Goal: Task Accomplishment & Management: Manage account settings

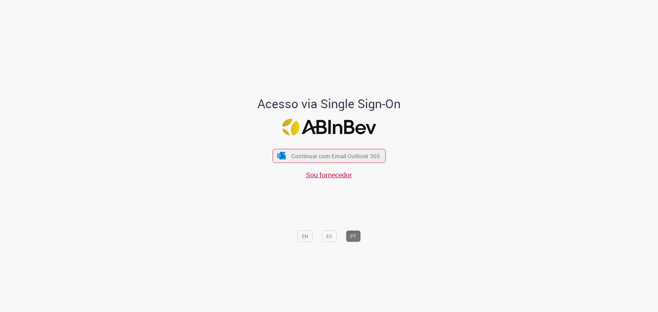
click at [290, 146] on div "Continuar com Email Outlook 365 Sou fornecedor" at bounding box center [328, 161] width 113 height 38
click at [290, 150] on button "Continuar com Email Outlook 365" at bounding box center [328, 156] width 115 height 14
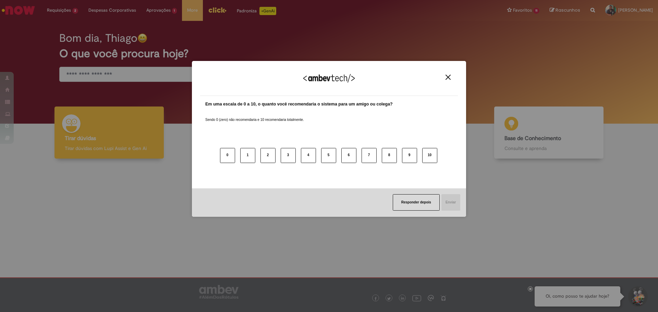
click at [446, 78] on img "Close" at bounding box center [448, 77] width 5 height 5
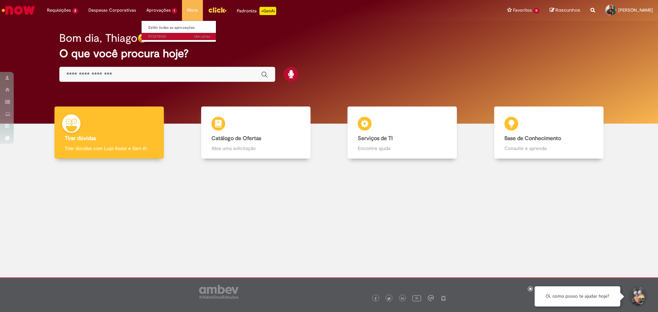
click at [163, 35] on span "14m atrás 14 minutos atrás R13578150" at bounding box center [179, 36] width 62 height 5
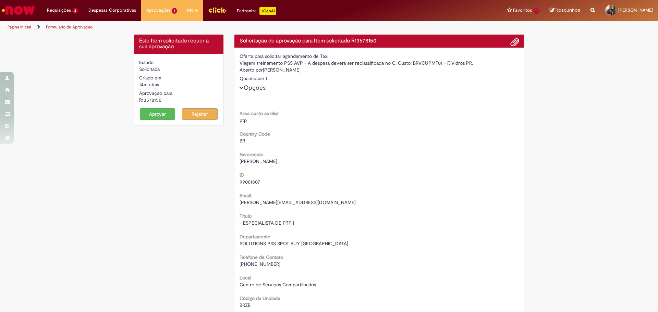
click at [154, 110] on button "Aprovar" at bounding box center [158, 114] width 36 height 12
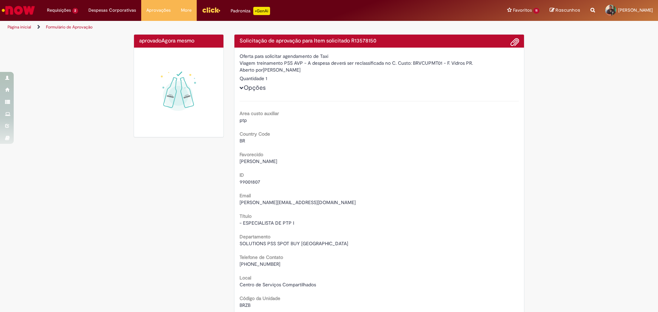
click at [31, 12] on img "Ir para a Homepage" at bounding box center [18, 10] width 35 height 14
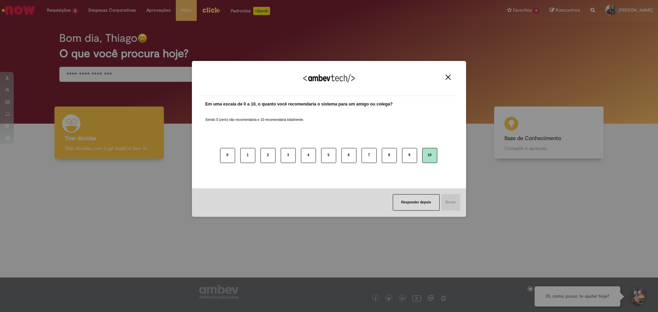
click at [428, 154] on button "10" at bounding box center [429, 155] width 15 height 15
click at [458, 203] on button "Enviar" at bounding box center [451, 202] width 20 height 16
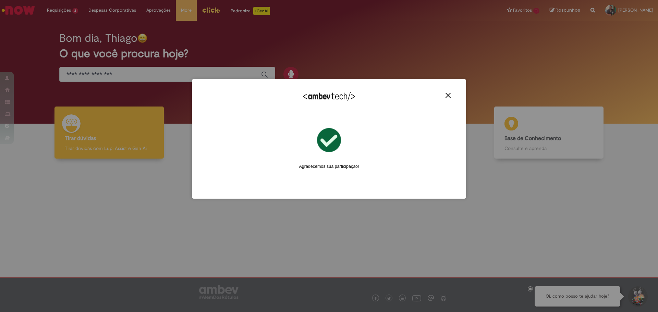
click at [445, 94] on button "Close" at bounding box center [447, 96] width 9 height 6
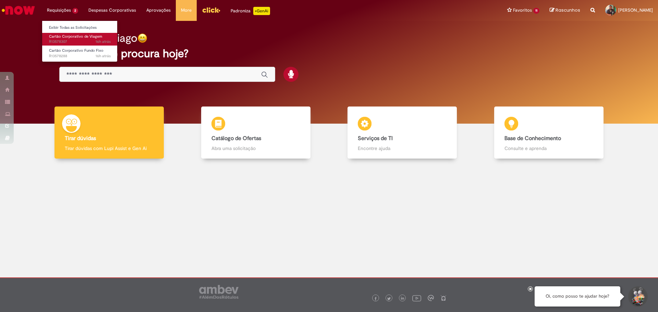
click at [77, 38] on span "Cartão Corporativo de Viagem" at bounding box center [75, 36] width 53 height 5
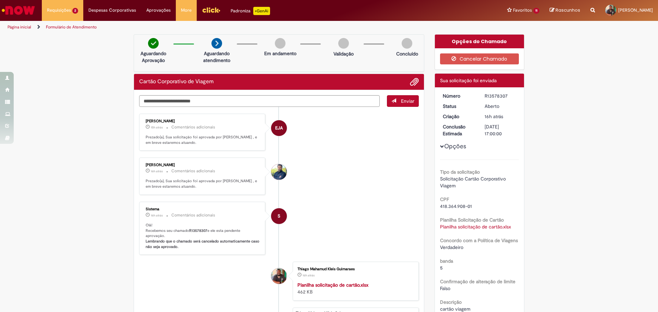
click at [89, 129] on div "Verificar Código de Barras Aguardando Aprovação Aguardando atendimento Em andam…" at bounding box center [329, 218] width 658 height 369
click at [488, 94] on div "R13578307" at bounding box center [501, 96] width 32 height 7
copy div "R13578307"
click at [64, 49] on span "Cartão Corporativo Fundo Fixo" at bounding box center [76, 50] width 54 height 5
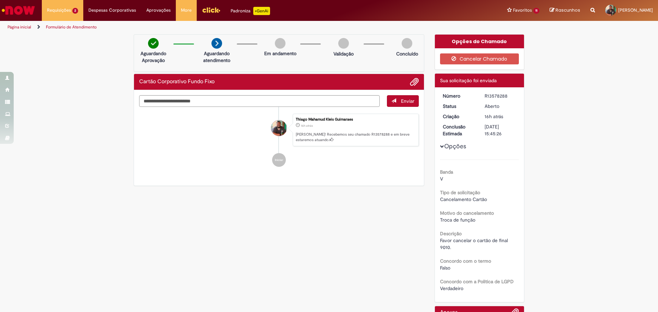
click at [29, 10] on img "Ir para a Homepage" at bounding box center [18, 10] width 35 height 14
